Goal: Transaction & Acquisition: Purchase product/service

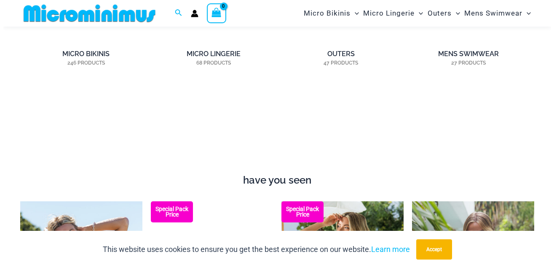
scroll to position [699, 0]
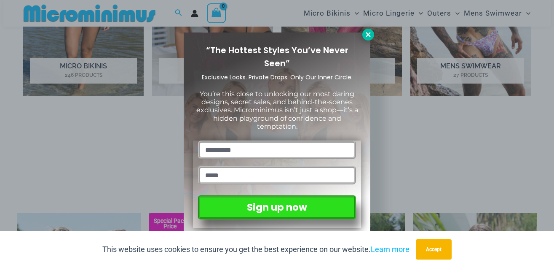
click at [369, 37] on icon at bounding box center [368, 35] width 8 height 8
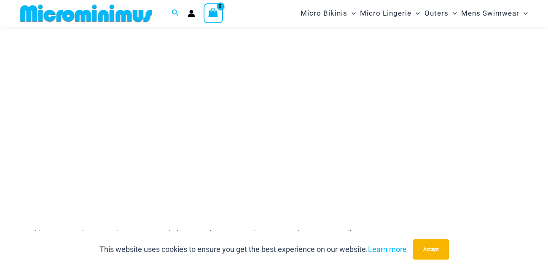
scroll to position [2268, 0]
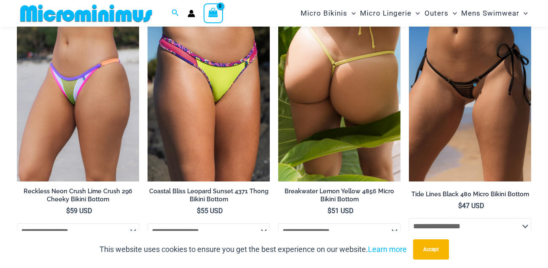
click at [344, 95] on img at bounding box center [339, 89] width 122 height 183
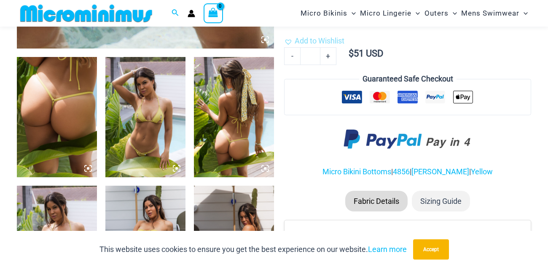
scroll to position [582, 0]
